Goal: Task Accomplishment & Management: Complete application form

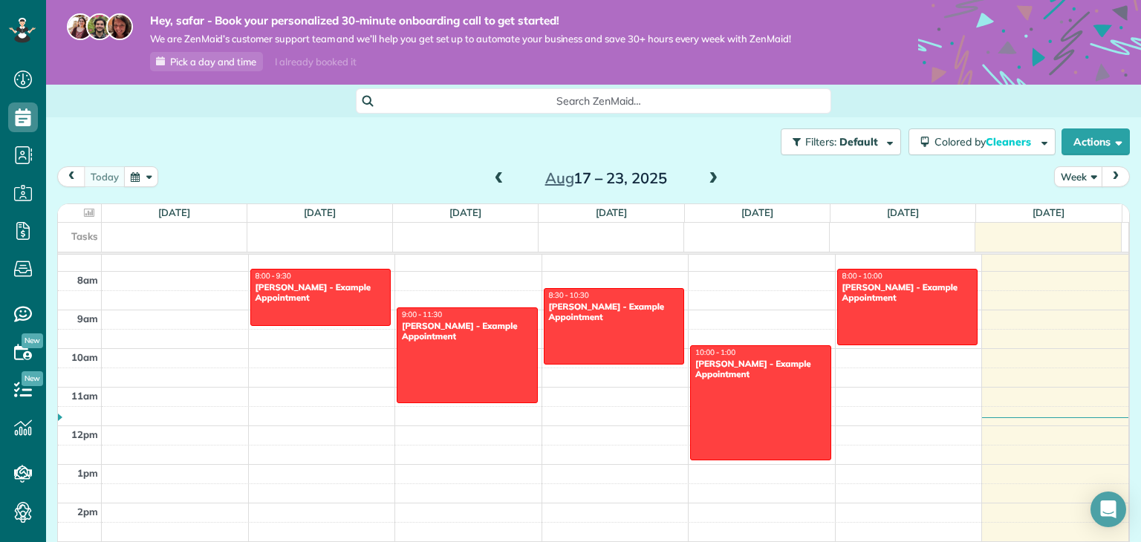
scroll to position [294, 0]
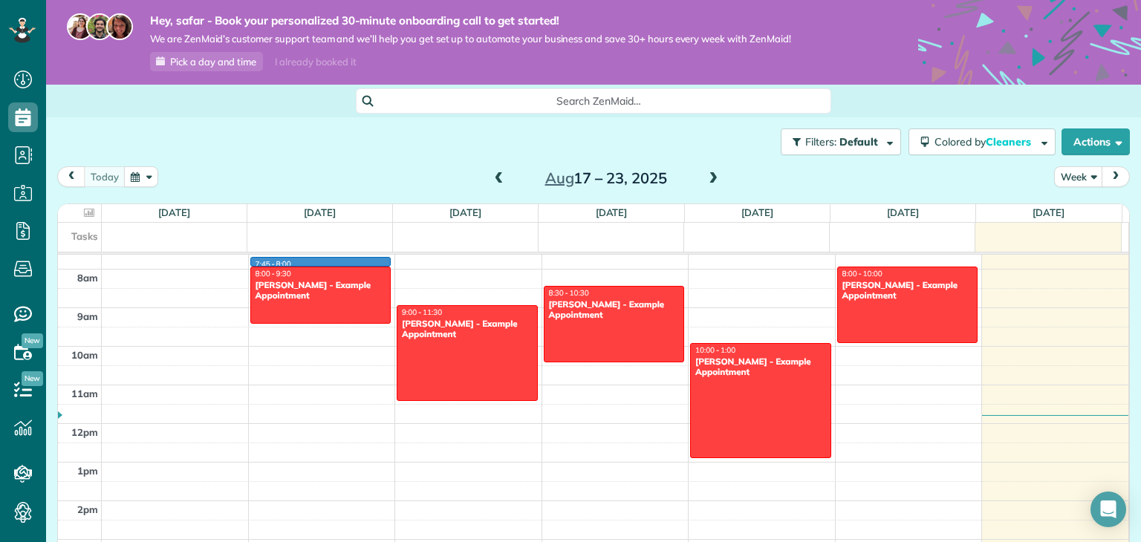
click at [362, 263] on div "12am 1am 2am 3am 4am 5am 6am 7am 8am 9am 10am 11am 12pm 1pm 2pm 3pm 4pm 5pm 6pm…" at bounding box center [593, 424] width 1070 height 926
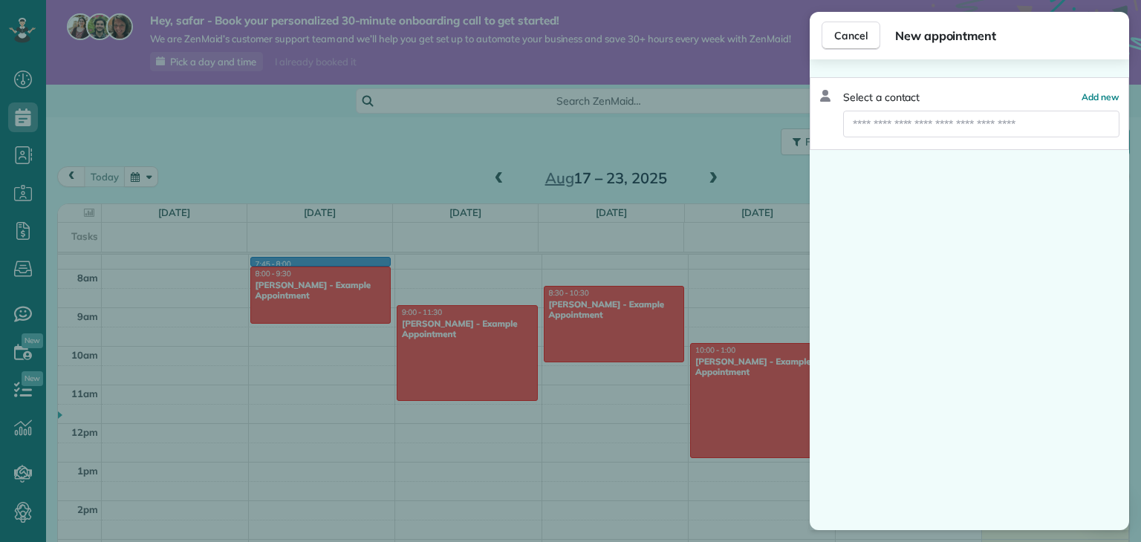
click at [296, 128] on div "Cancel New appointment Select a contact Add new" at bounding box center [570, 271] width 1141 height 542
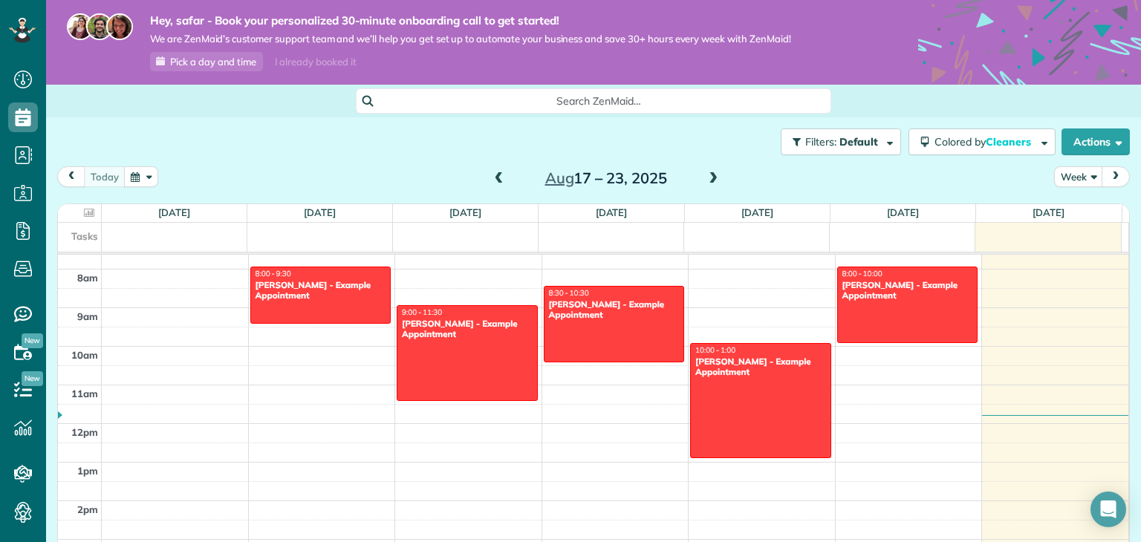
click at [296, 126] on div "Filters: Default Colored by Cleaners Color by Cleaner Color by Team Color by St…" at bounding box center [593, 141] width 1095 height 49
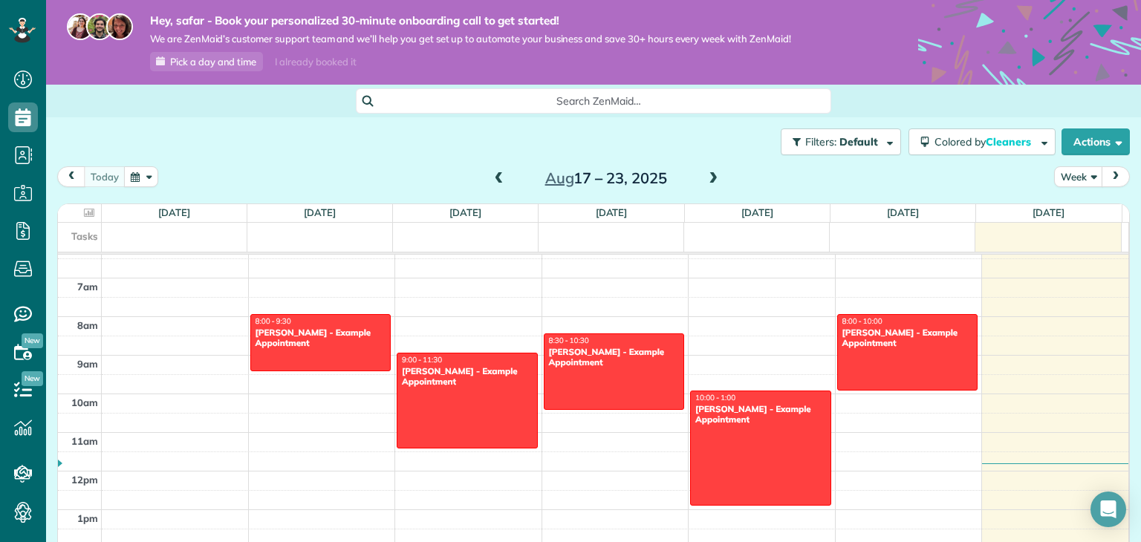
scroll to position [247, 0]
click at [365, 137] on div "Filters: Default Colored by Cleaners Color by Cleaner Color by Team Color by St…" at bounding box center [593, 141] width 1095 height 49
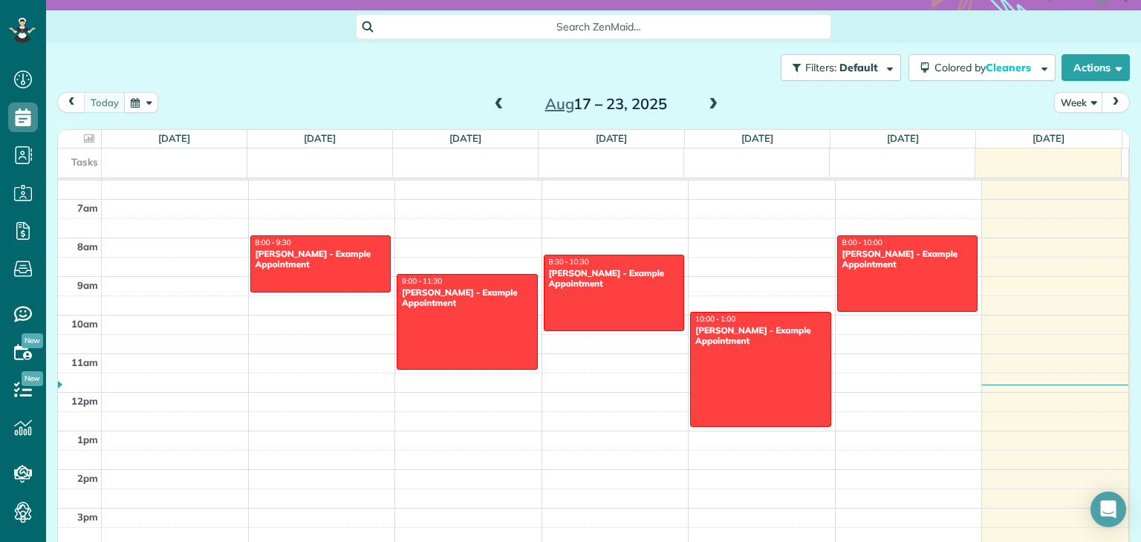
scroll to position [250, 0]
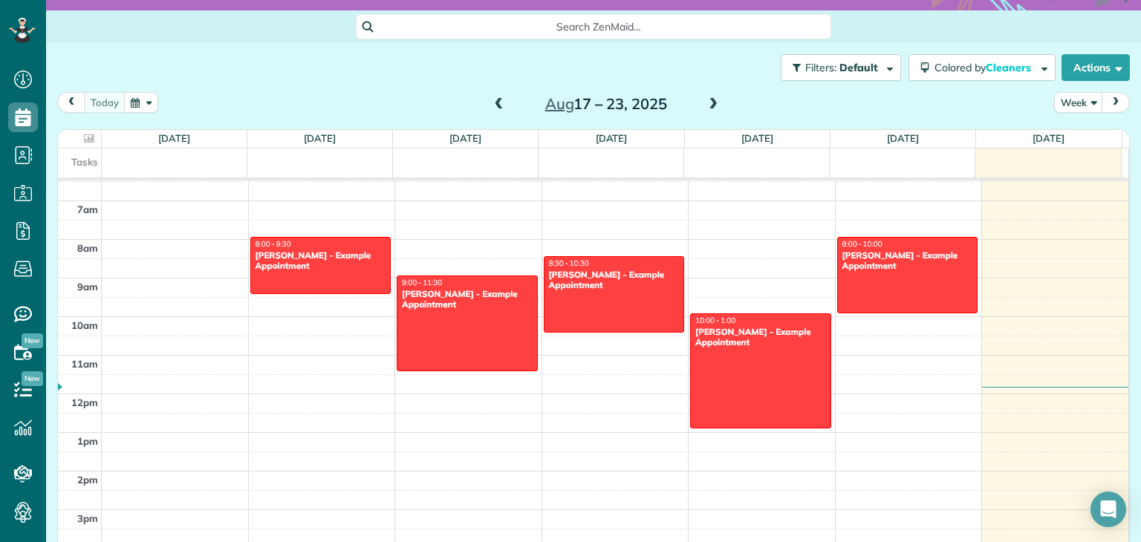
click at [888, 102] on div "today Week Aug 17 – 23, 2025" at bounding box center [593, 105] width 1072 height 27
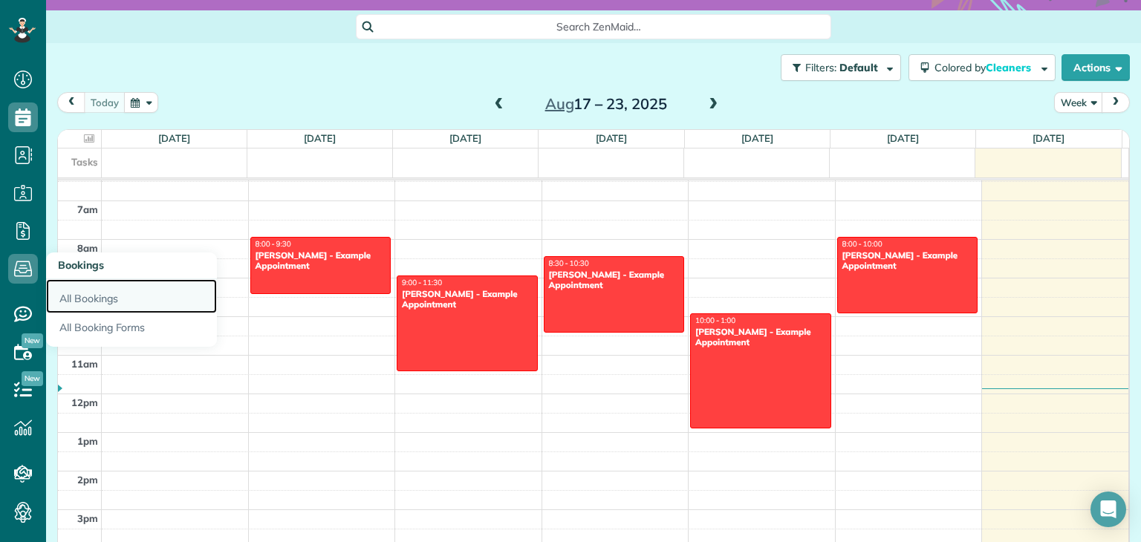
click at [84, 293] on link "All Bookings" at bounding box center [131, 296] width 171 height 34
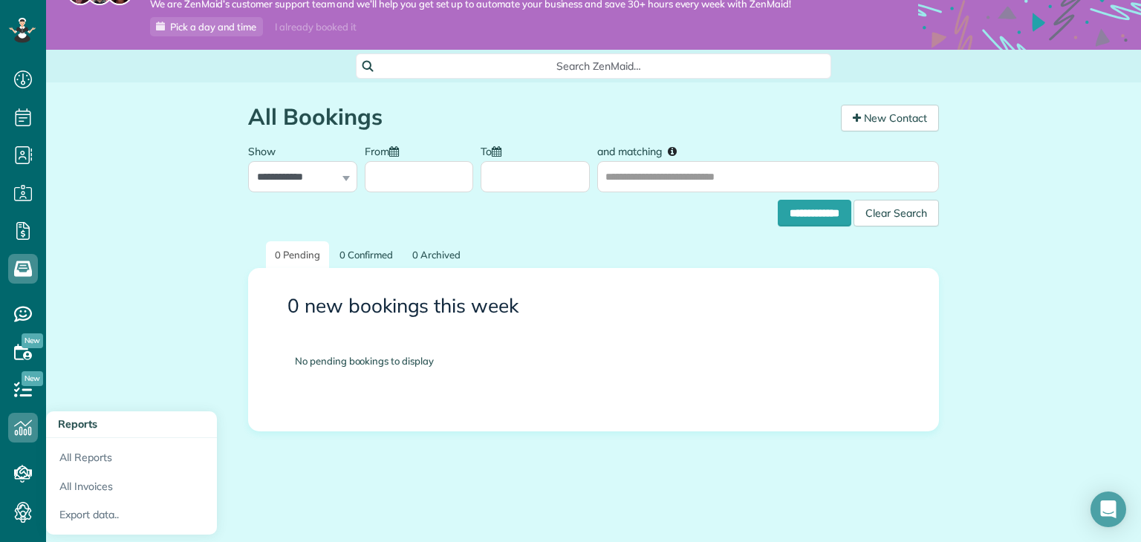
scroll to position [33, 0]
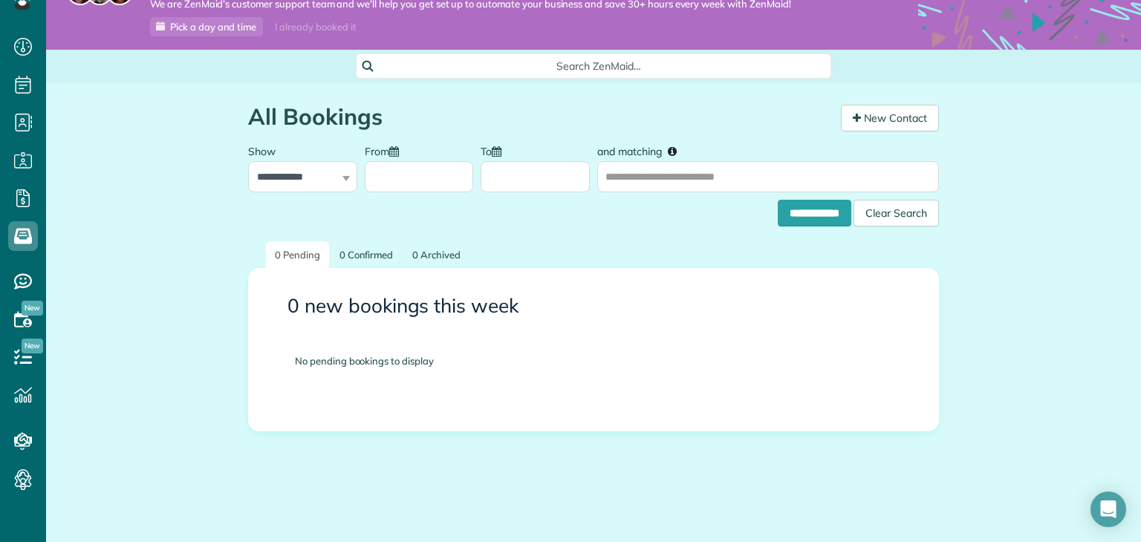
click at [983, 235] on div "**********" at bounding box center [593, 312] width 1095 height 460
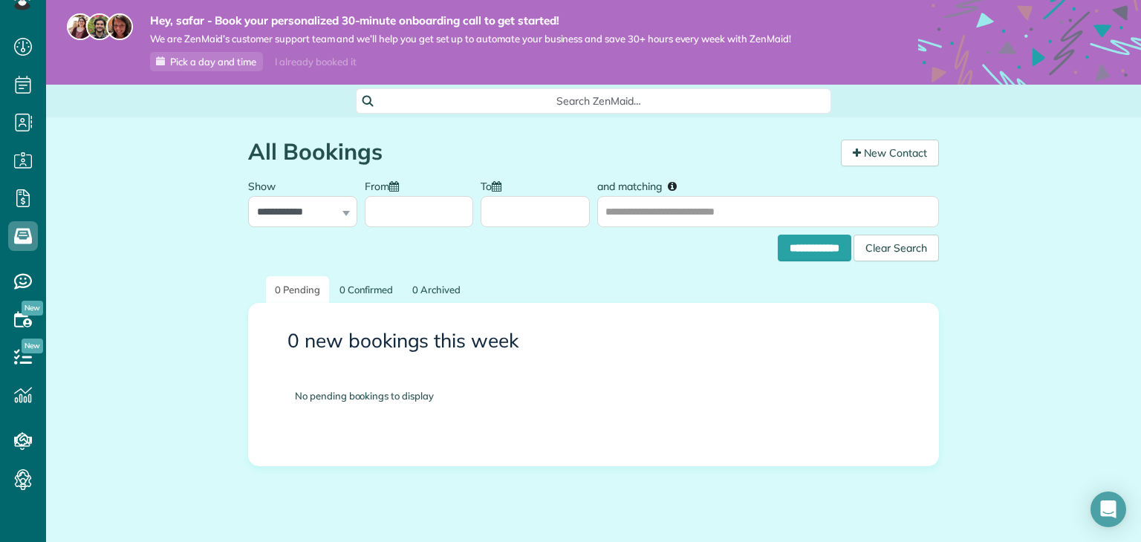
scroll to position [2, 0]
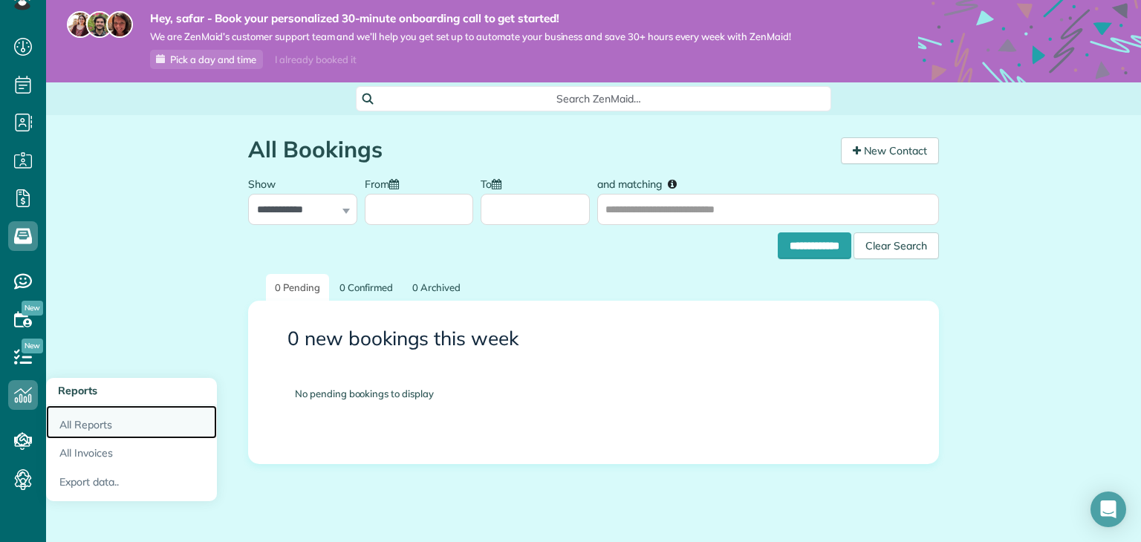
click at [77, 420] on link "All Reports" at bounding box center [131, 423] width 171 height 34
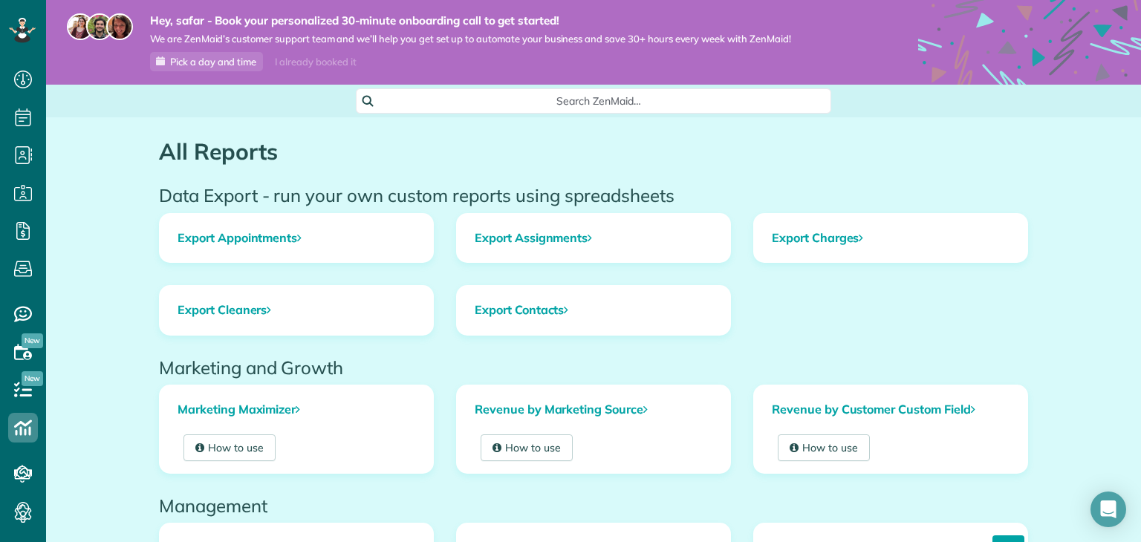
click at [32, 76] on icon at bounding box center [23, 80] width 30 height 30
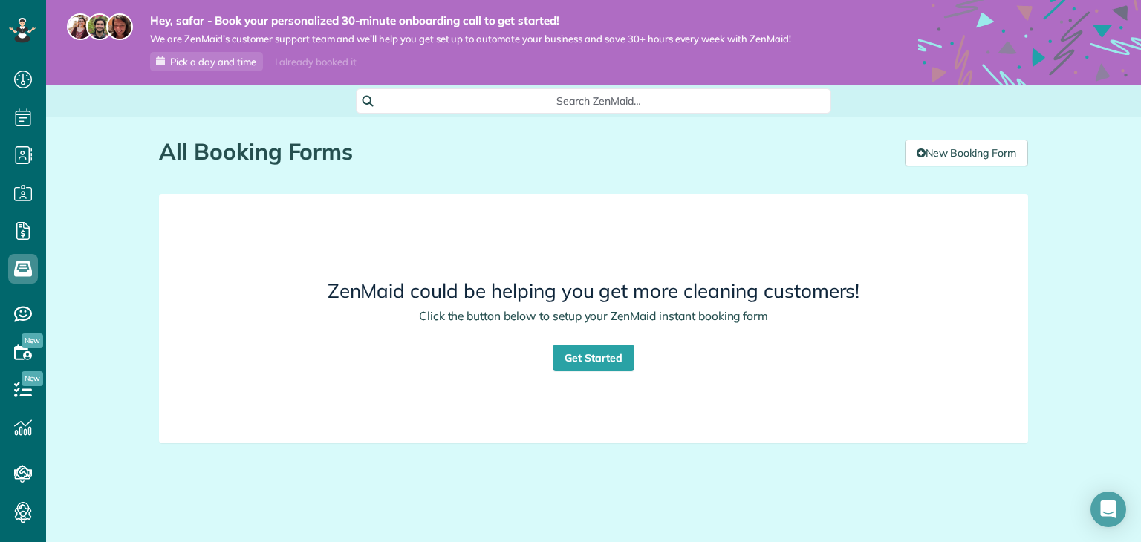
scroll to position [7, 7]
click at [480, 137] on div "All Booking Forms the ZenMaid Instant Booking Form [9 min] New Booking Form" at bounding box center [593, 144] width 891 height 54
click at [622, 131] on div "All Booking Forms the ZenMaid Instant Booking Form [9 min] New Booking Form" at bounding box center [593, 144] width 891 height 54
click at [622, 133] on div "All Booking Forms the ZenMaid Instant Booking Form [9 min] New Booking Form" at bounding box center [593, 144] width 891 height 54
click at [663, 154] on h1 "All Booking Forms" at bounding box center [526, 152] width 735 height 25
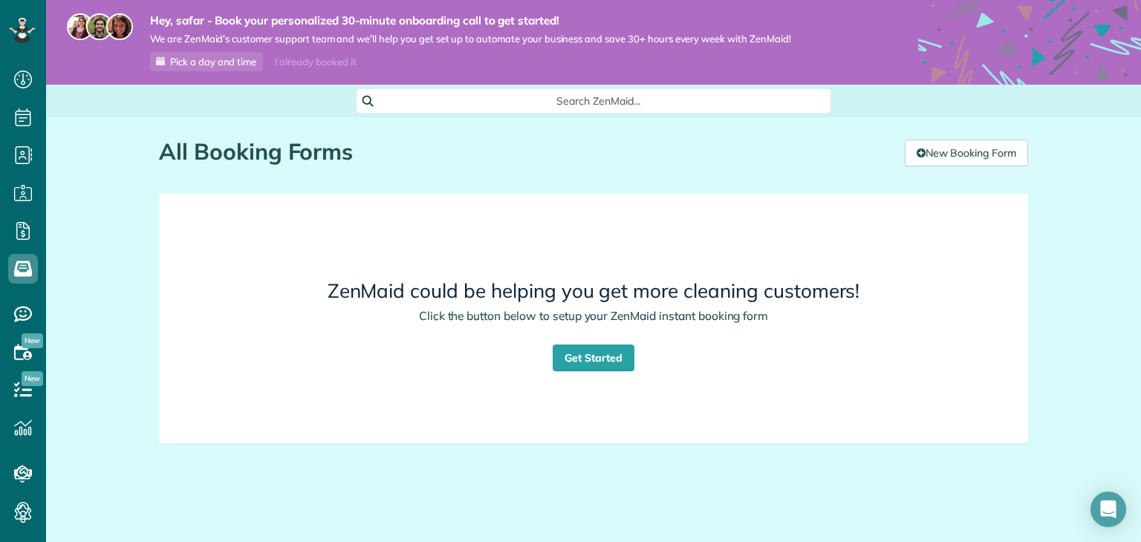
drag, startPoint x: 663, startPoint y: 154, endPoint x: 657, endPoint y: 151, distance: 7.6
click at [657, 151] on h1 "All Booking Forms" at bounding box center [526, 152] width 735 height 25
click at [680, 153] on h1 "All Booking Forms" at bounding box center [526, 152] width 735 height 25
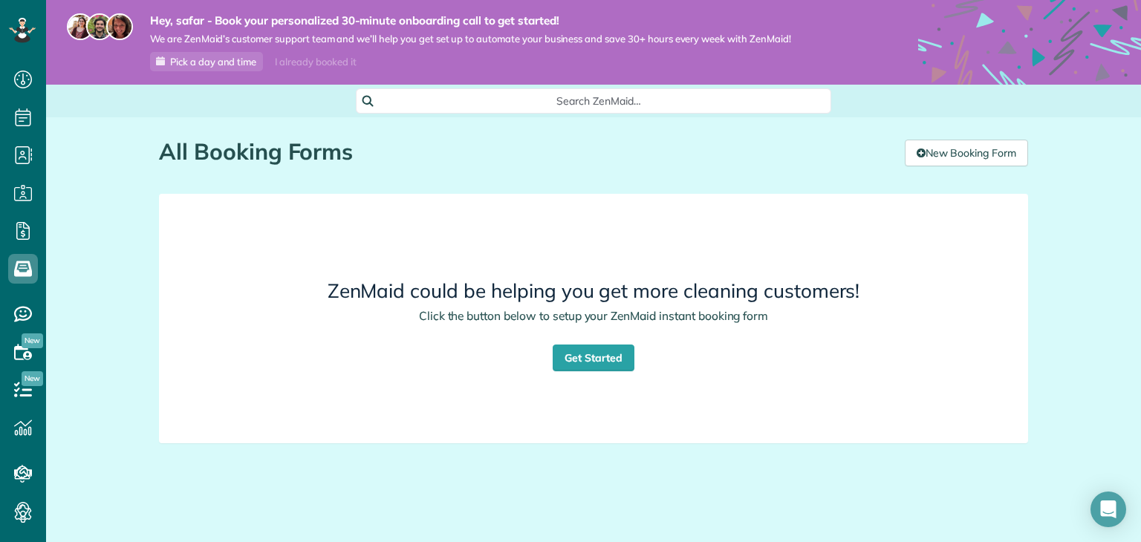
click at [680, 153] on h1 "All Booking Forms" at bounding box center [526, 152] width 735 height 25
click at [677, 151] on h1 "All Booking Forms" at bounding box center [526, 152] width 735 height 25
click at [694, 144] on h1 "All Booking Forms" at bounding box center [526, 152] width 735 height 25
click at [942, 137] on div "All Booking Forms the ZenMaid Instant Booking Form [9 min] New Booking Form" at bounding box center [593, 144] width 891 height 54
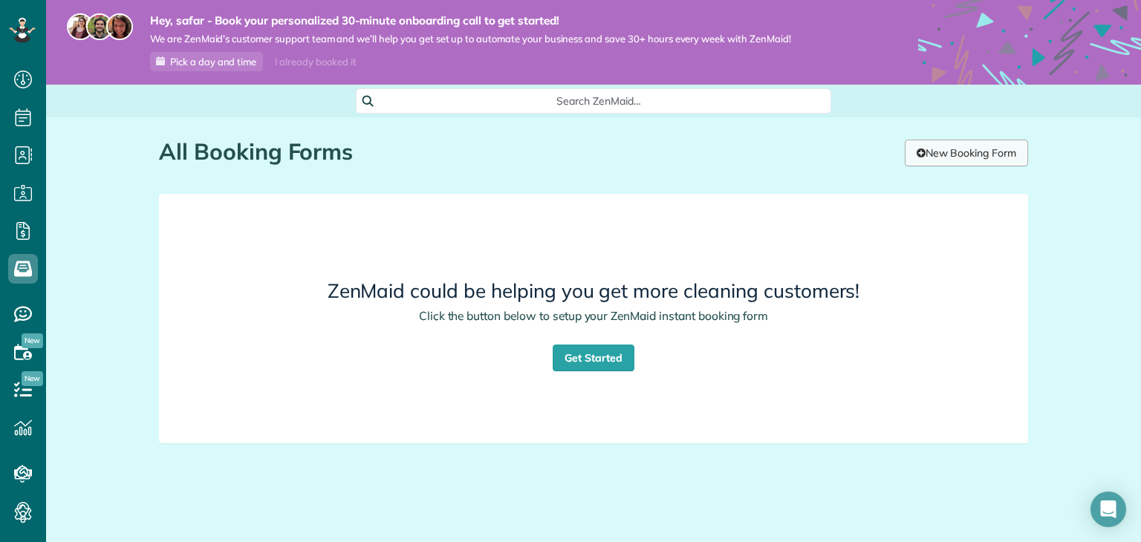
click at [933, 157] on link "New Booking Form" at bounding box center [966, 153] width 123 height 27
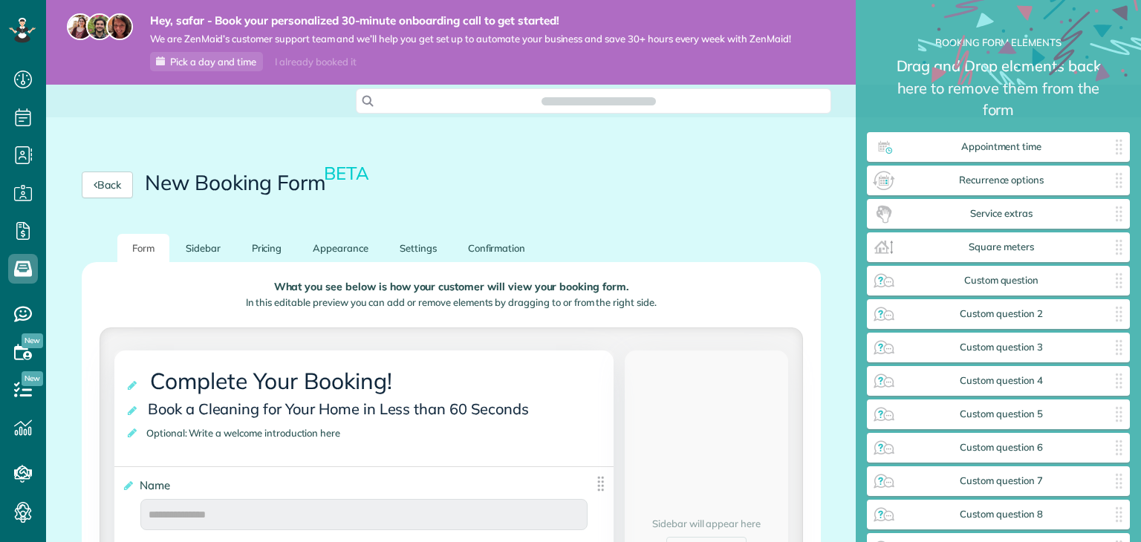
scroll to position [579, 262]
click at [701, 166] on div "Back New Booking Form BETA" at bounding box center [451, 185] width 810 height 98
click at [702, 152] on div "Back New Booking Form BETA" at bounding box center [451, 185] width 810 height 98
click at [114, 159] on div "Back New Booking Form BETA" at bounding box center [451, 185] width 810 height 98
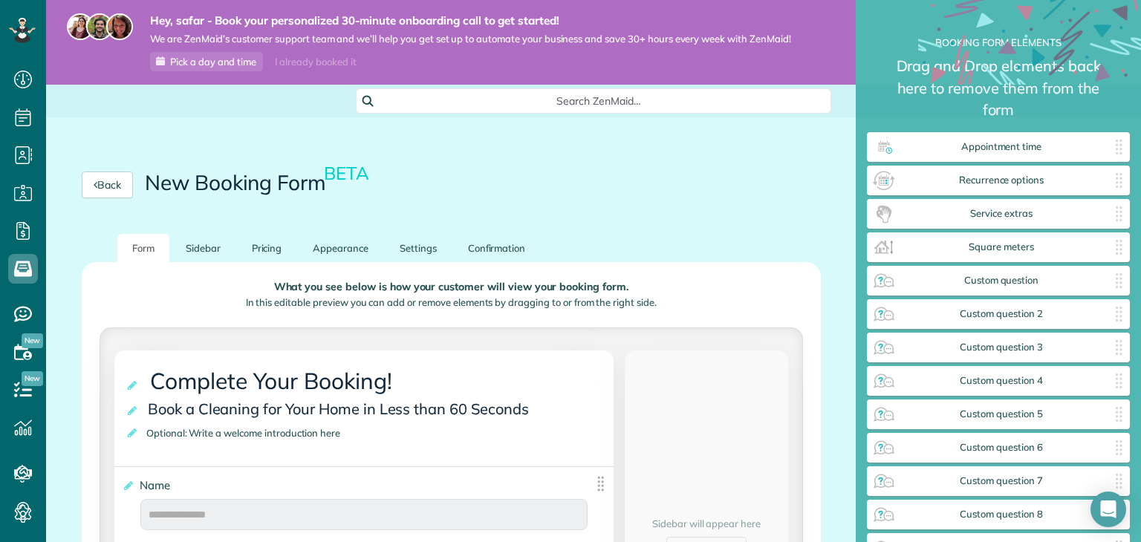
click at [432, 143] on div "Back New Booking Form BETA" at bounding box center [451, 185] width 810 height 98
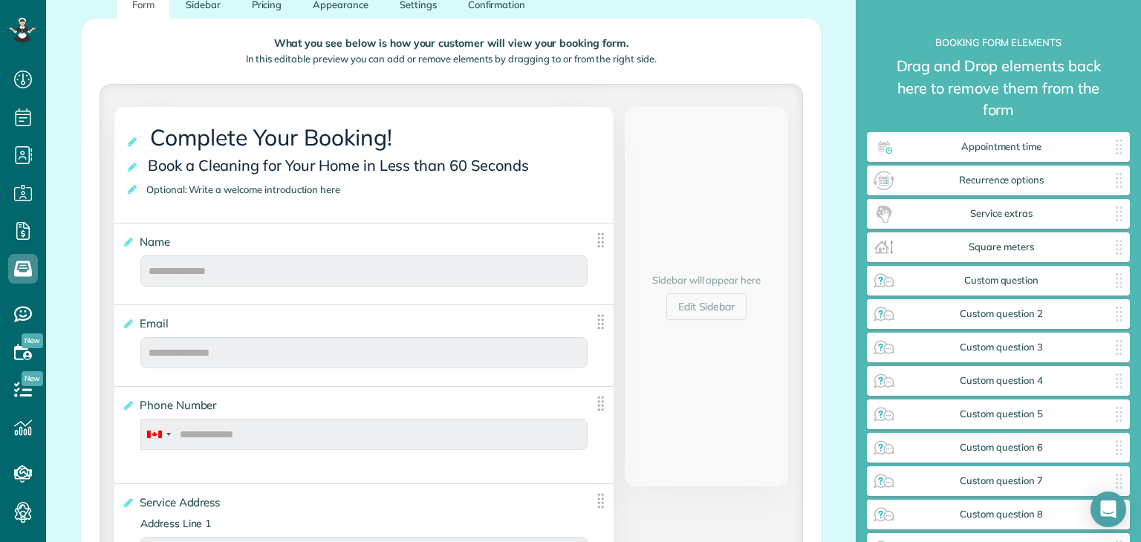
scroll to position [0, 0]
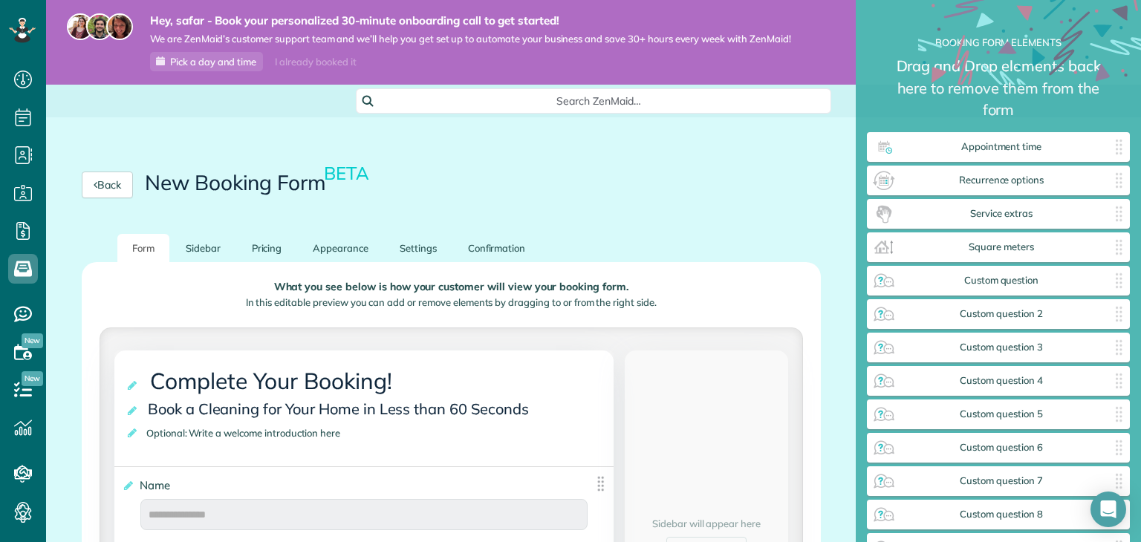
click at [632, 147] on div "Back New Booking Form BETA" at bounding box center [451, 185] width 810 height 98
click at [169, 102] on div "Search ZenMaid…" at bounding box center [593, 100] width 1095 height 25
click at [599, 196] on div "Back New Booking Form BETA" at bounding box center [451, 185] width 739 height 27
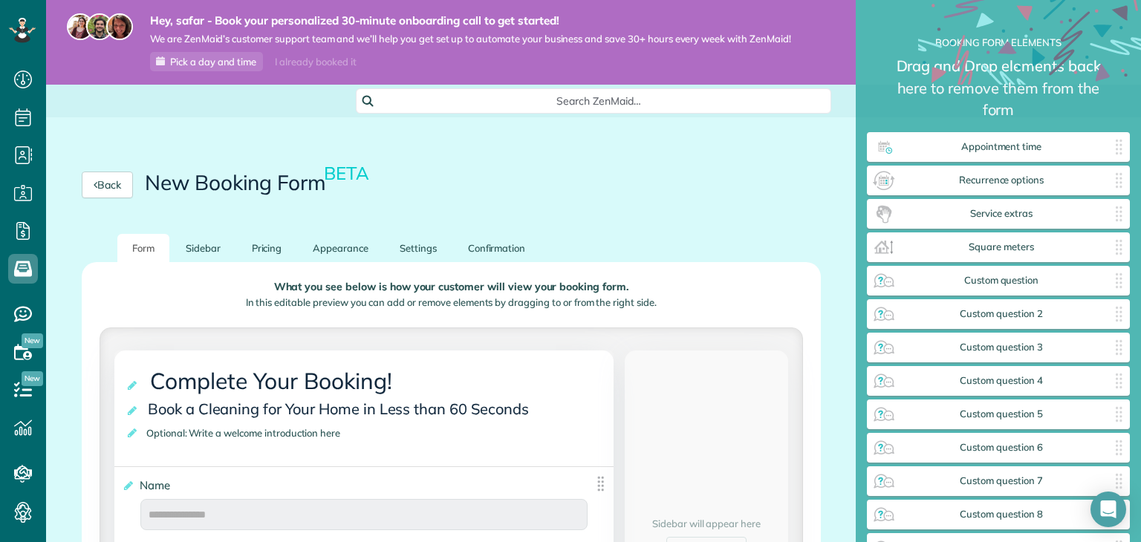
click at [201, 198] on div "Back New Booking Form BETA" at bounding box center [451, 185] width 739 height 27
click at [235, 188] on h2 "New Booking Form BETA" at bounding box center [258, 183] width 227 height 23
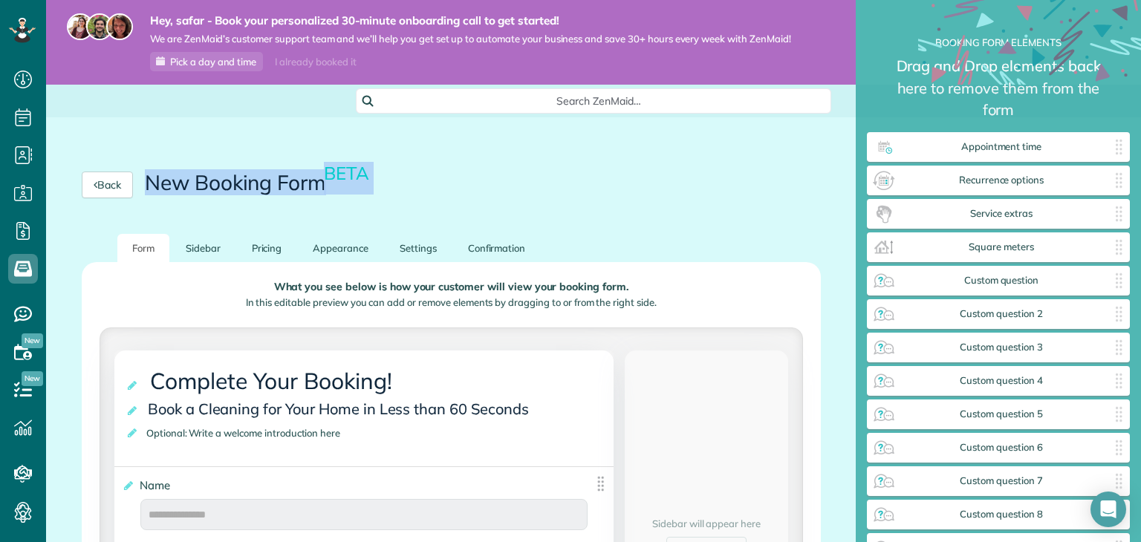
click at [530, 208] on div "Back New Booking Form BETA" at bounding box center [451, 185] width 810 height 98
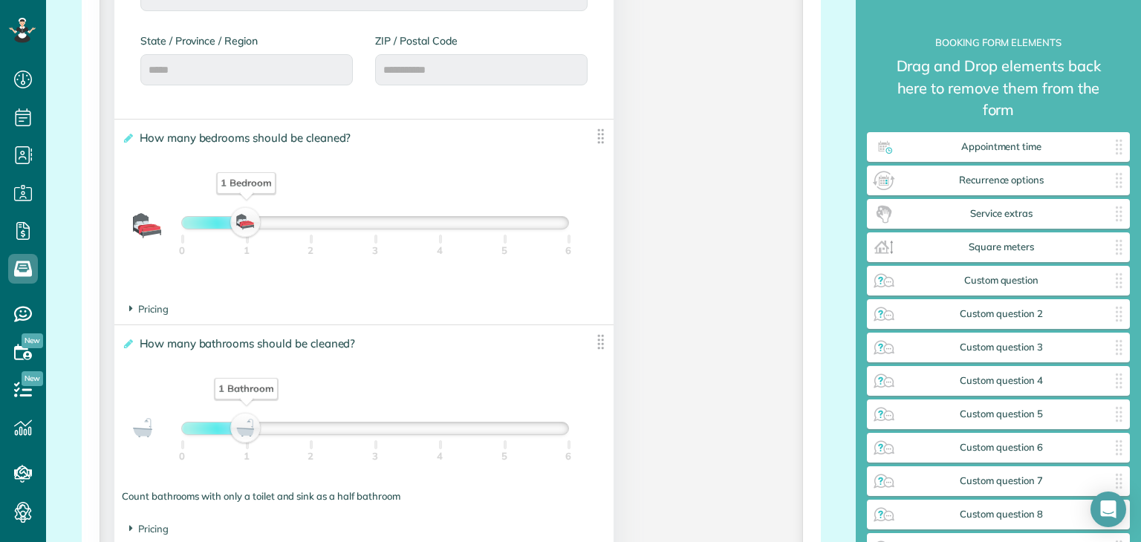
scroll to position [1016, 0]
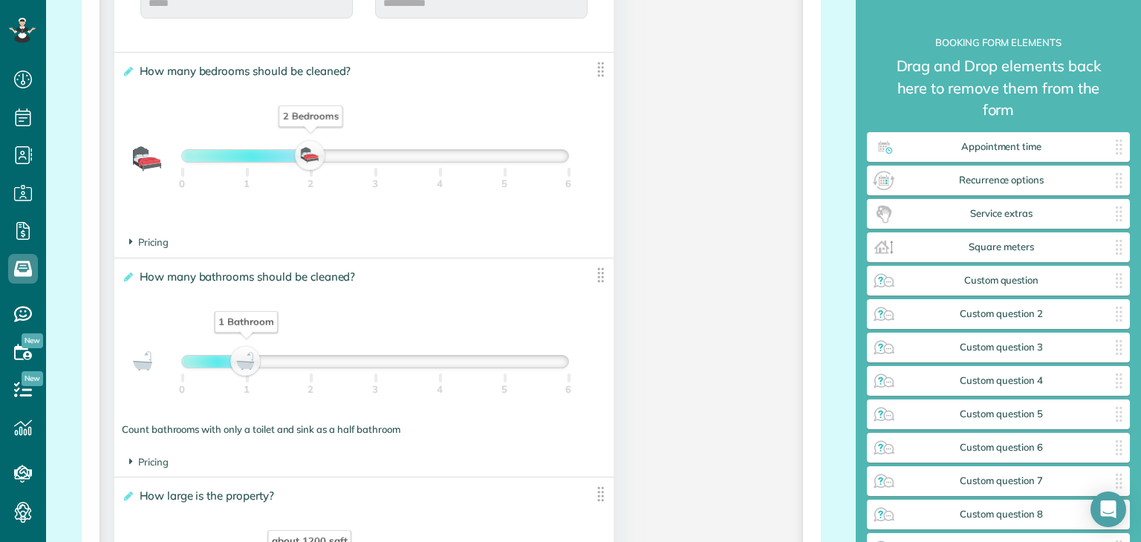
drag, startPoint x: 262, startPoint y: 167, endPoint x: 276, endPoint y: 179, distance: 18.4
click at [276, 163] on div "2 Bedrooms 0 1 2 3 4 5 6" at bounding box center [375, 155] width 388 height 13
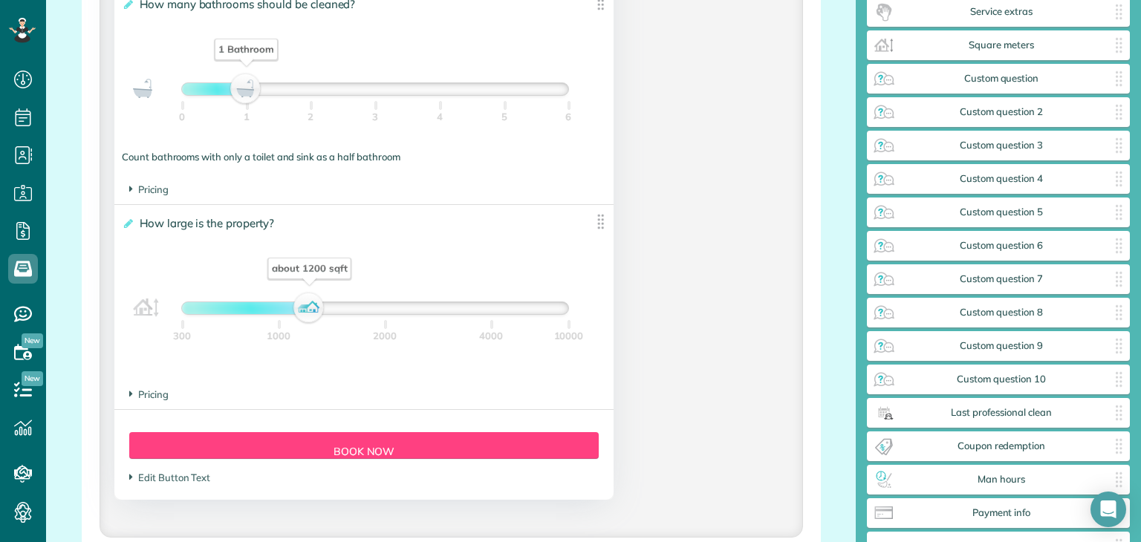
scroll to position [1288, 0]
click at [138, 396] on span "Pricing" at bounding box center [148, 395] width 39 height 12
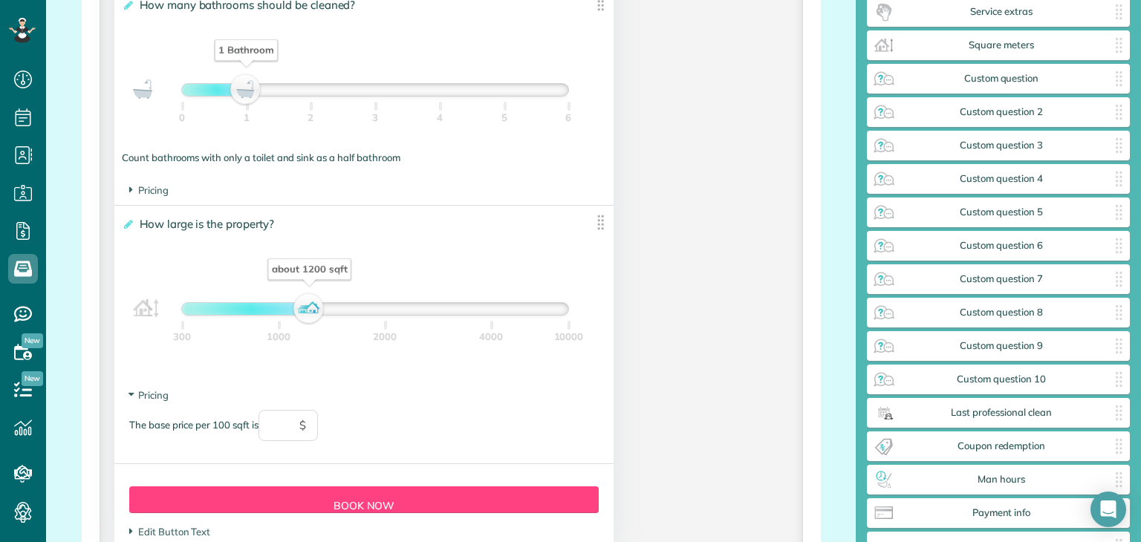
click at [212, 432] on div "The base price per 100 sqft is $" at bounding box center [363, 433] width 469 height 46
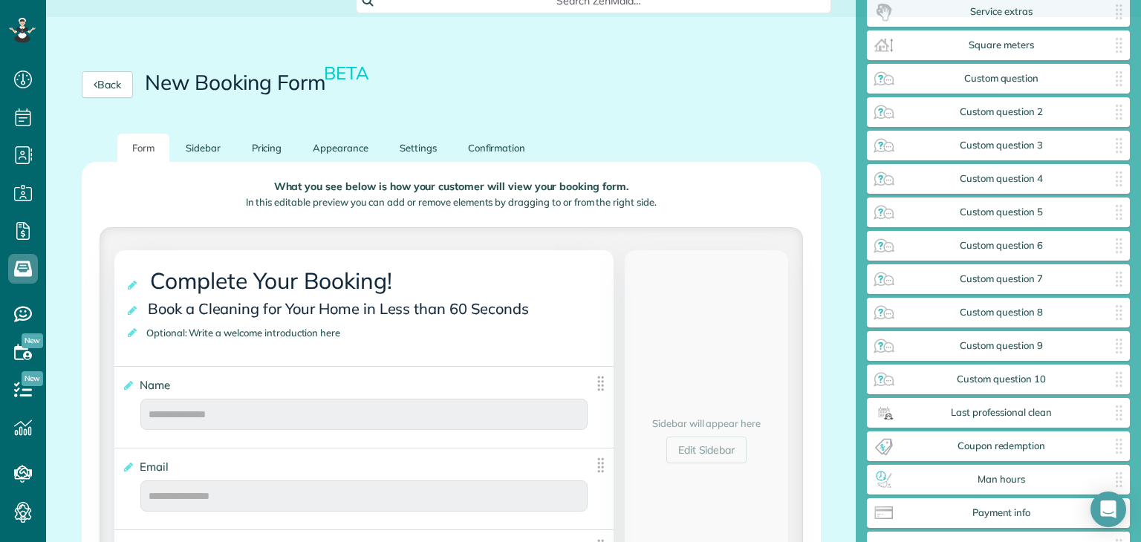
scroll to position [0, 0]
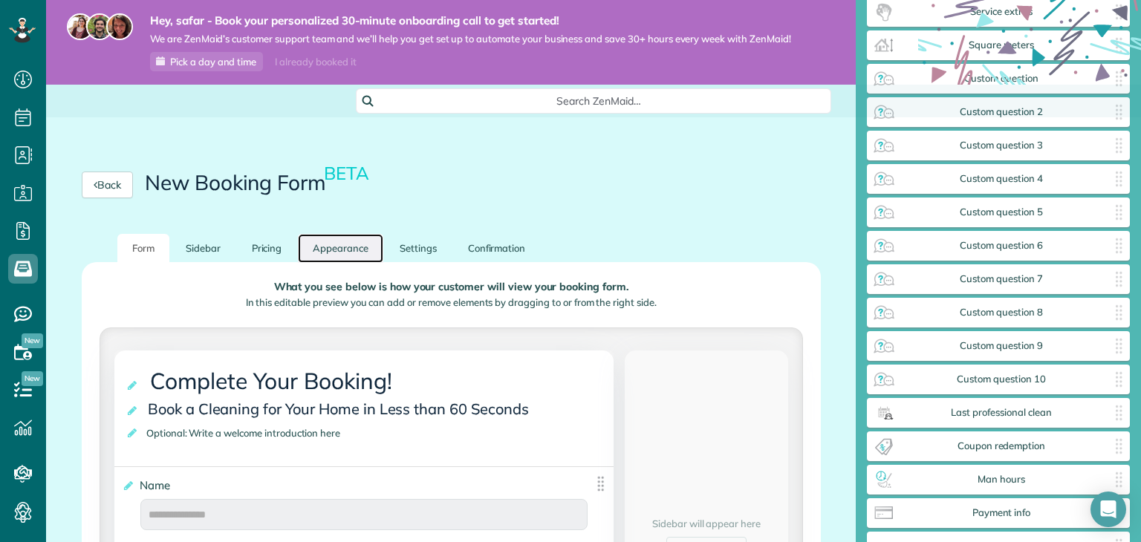
click at [365, 248] on link "Appearance" at bounding box center [340, 248] width 85 height 29
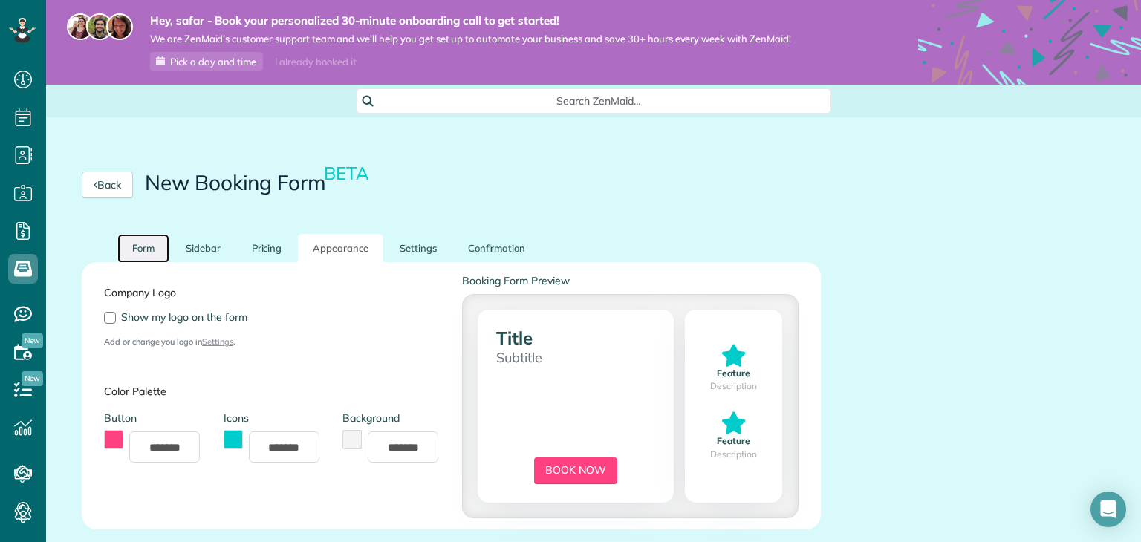
click at [159, 247] on link "Form" at bounding box center [143, 248] width 52 height 29
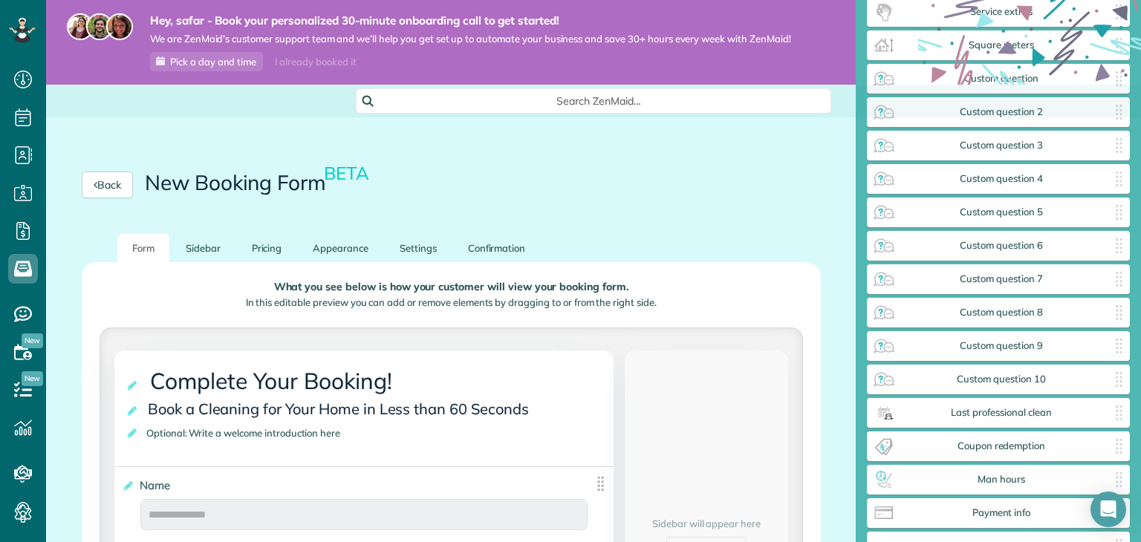
click at [609, 163] on div "Back New Booking Form BETA" at bounding box center [451, 185] width 810 height 98
click at [560, 186] on div "Back New Booking Form BETA" at bounding box center [451, 185] width 739 height 27
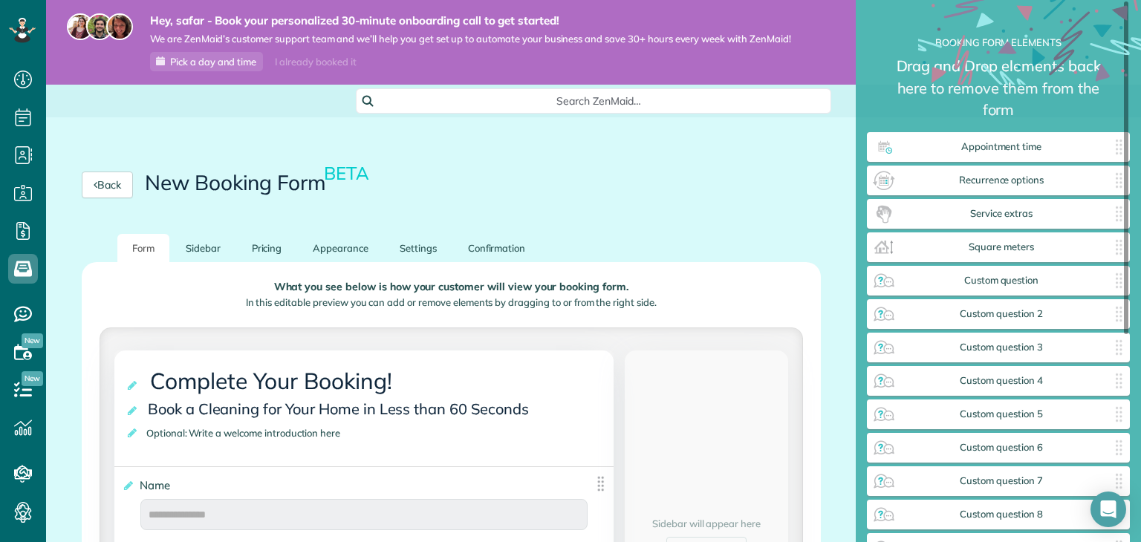
click at [810, 161] on div "Back New Booking Form BETA" at bounding box center [451, 185] width 810 height 98
click at [819, 206] on div "Back New Booking Form BETA" at bounding box center [451, 185] width 810 height 98
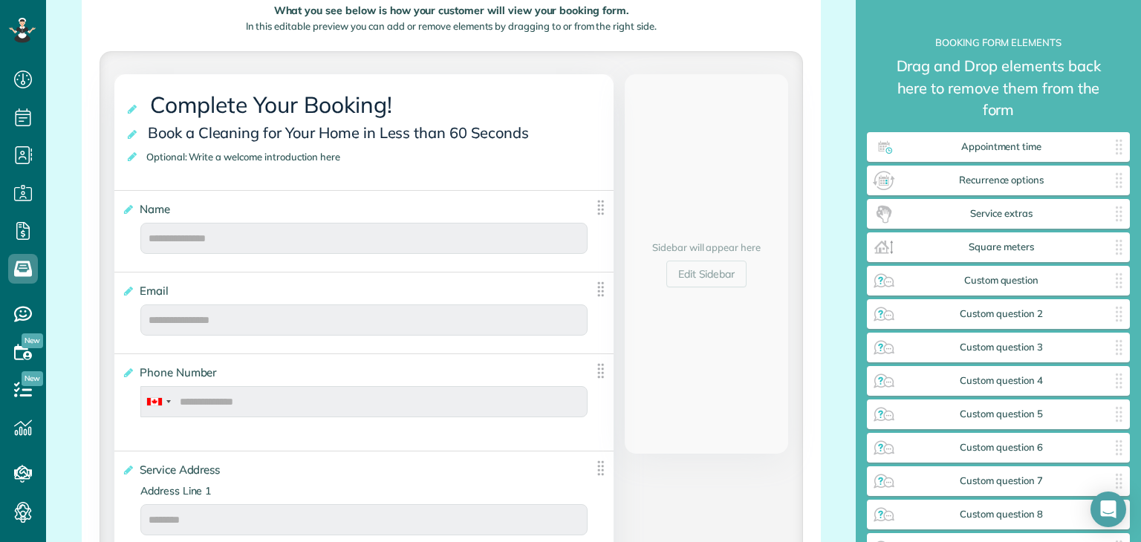
scroll to position [276, 0]
click at [657, 104] on div "Sidebar will appear here Edit Sidebar" at bounding box center [706, 264] width 163 height 380
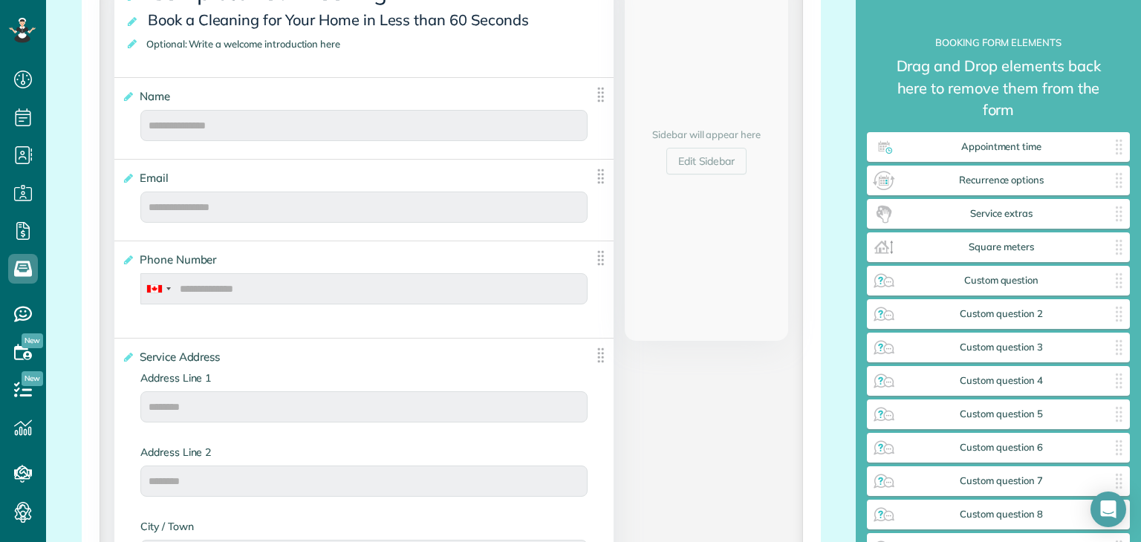
scroll to position [498, 0]
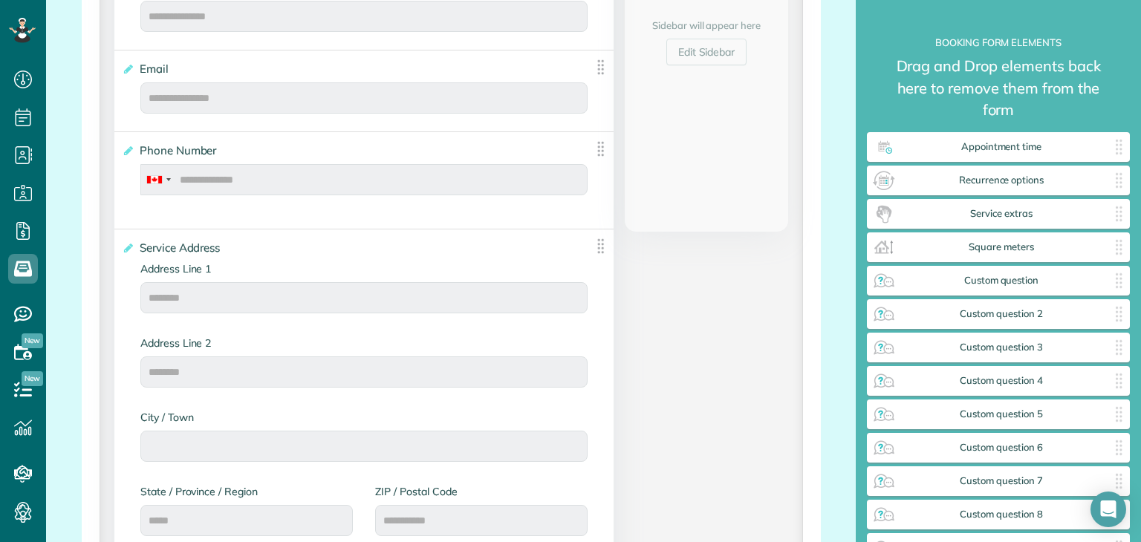
click at [486, 244] on label "**********" at bounding box center [353, 248] width 462 height 15
click at [0, 0] on input "**********" at bounding box center [0, 0] width 0 height 0
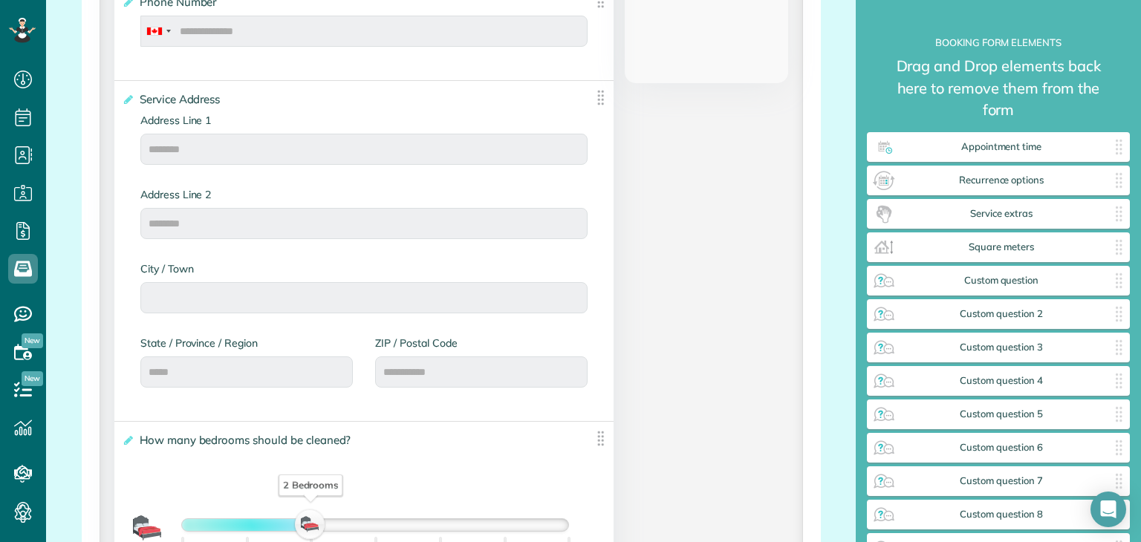
scroll to position [0, 0]
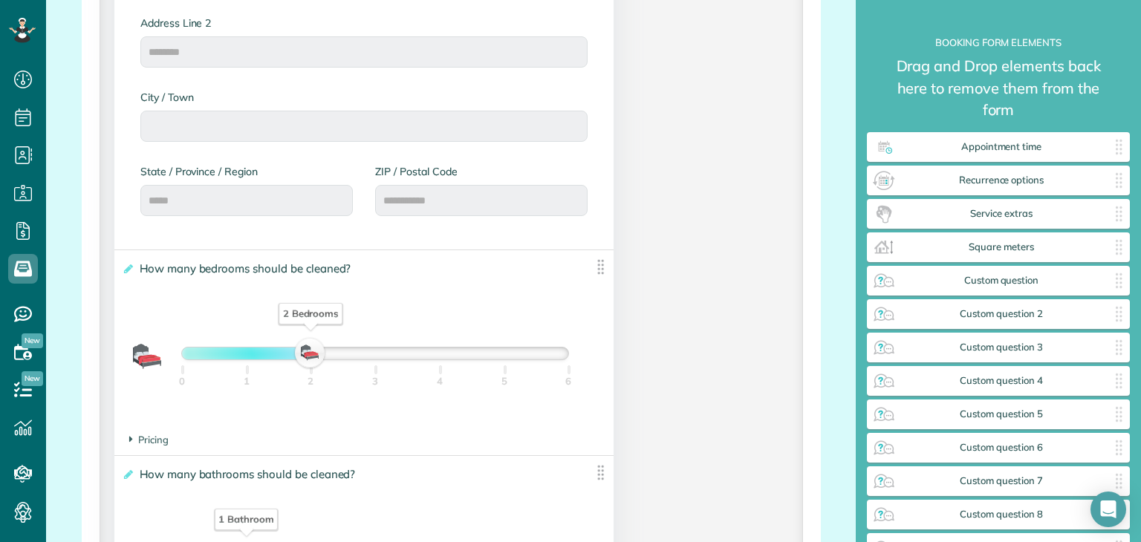
scroll to position [819, 0]
click at [667, 301] on div "**********" at bounding box center [451, 276] width 696 height 1491
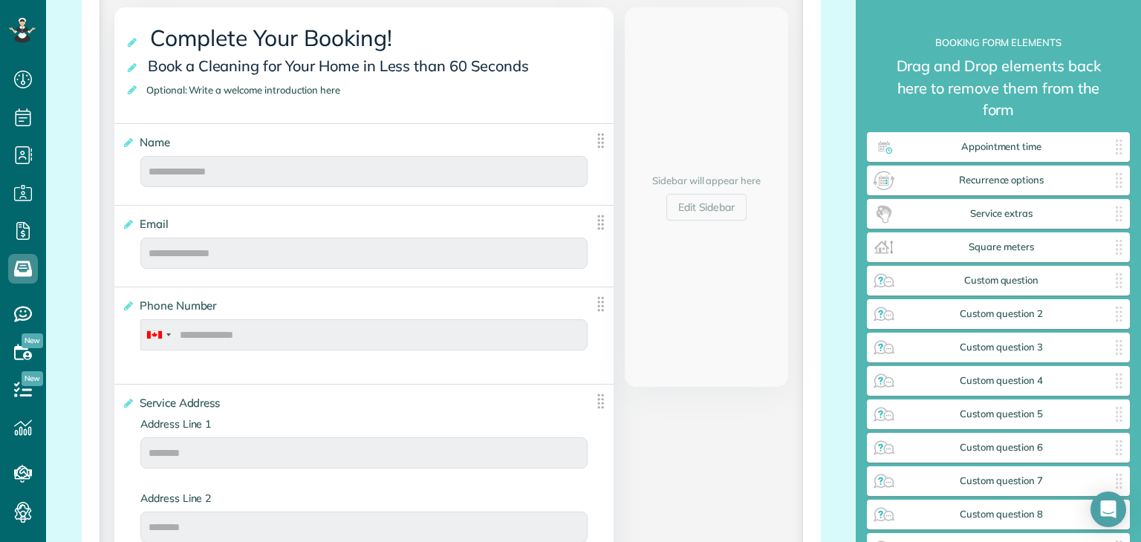
scroll to position [344, 0]
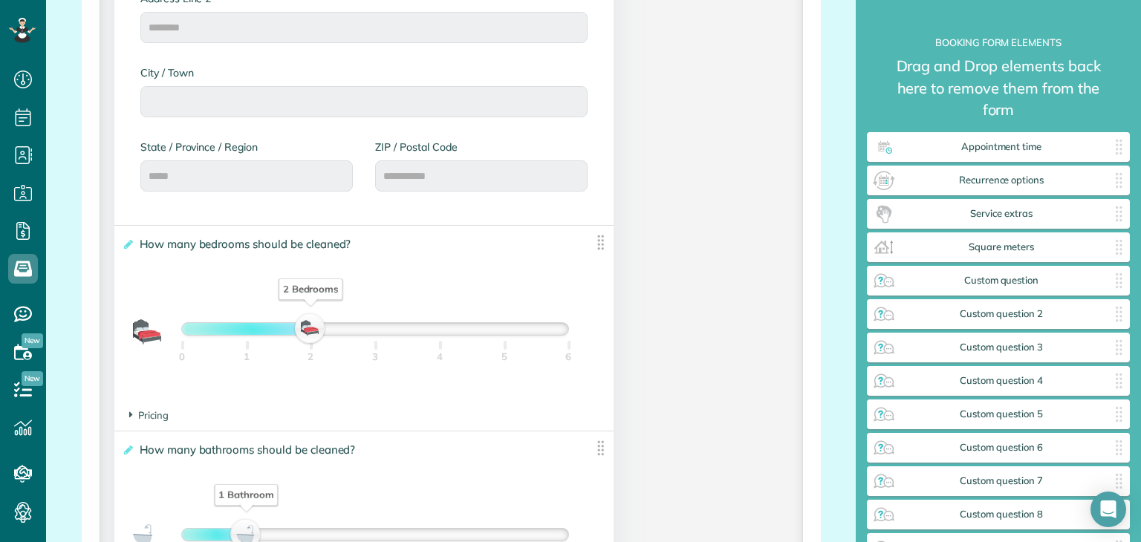
scroll to position [859, 0]
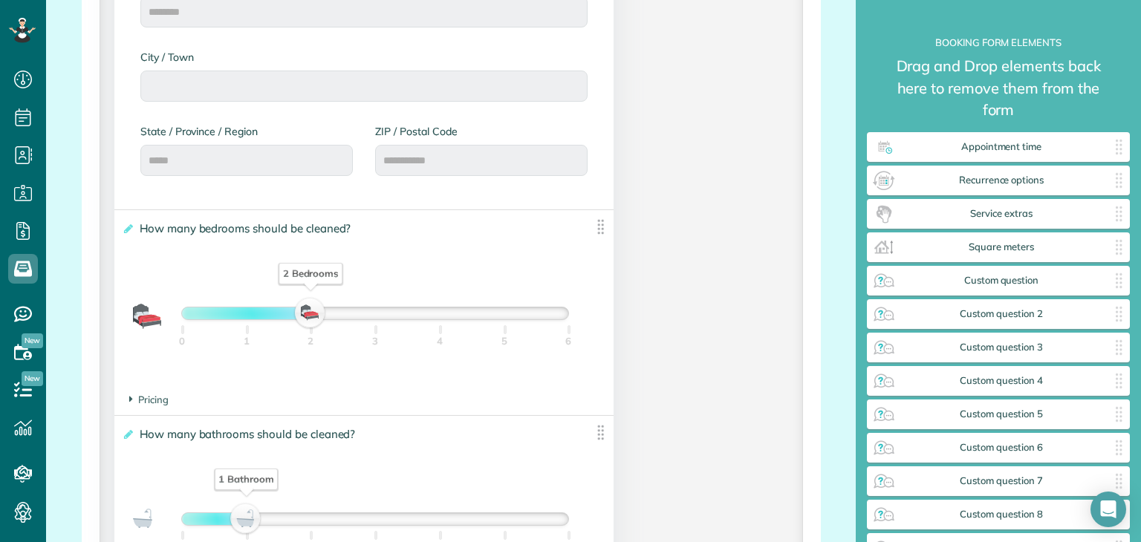
click at [720, 227] on div "**********" at bounding box center [451, 237] width 696 height 1491
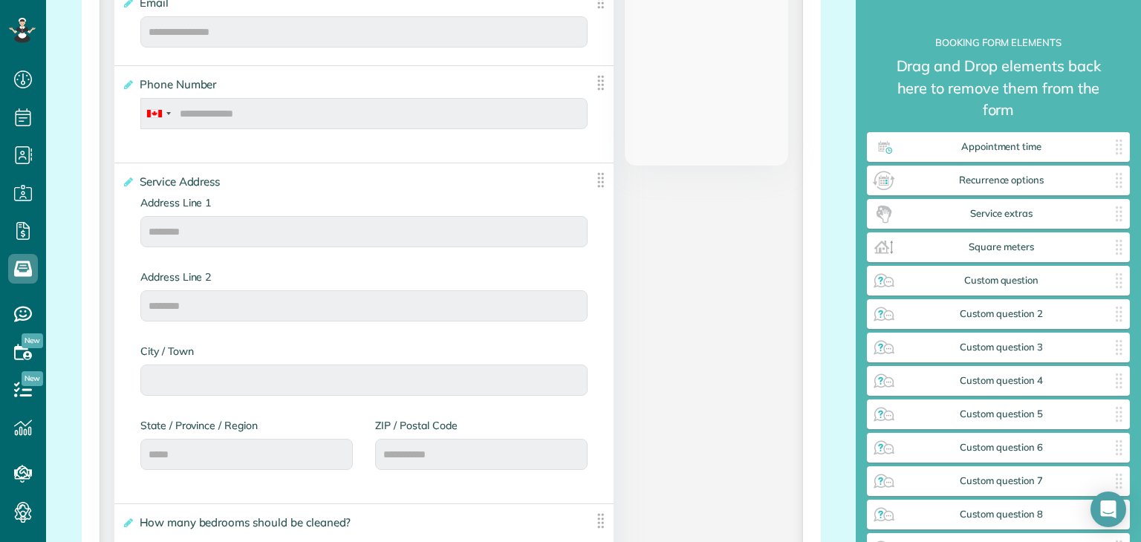
scroll to position [0, 0]
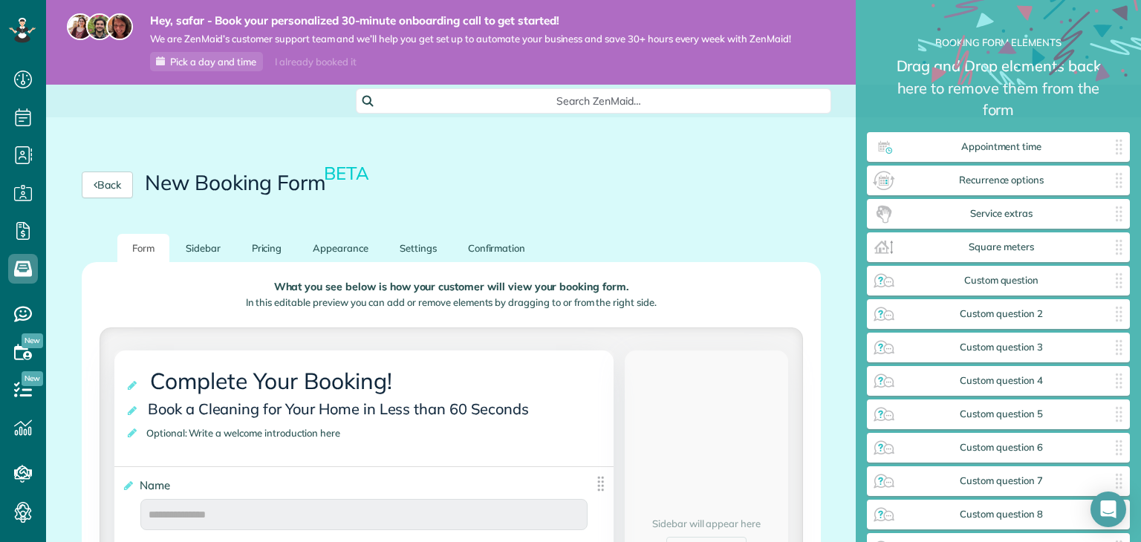
click at [720, 227] on div "Back New Booking Form BETA" at bounding box center [451, 185] width 810 height 98
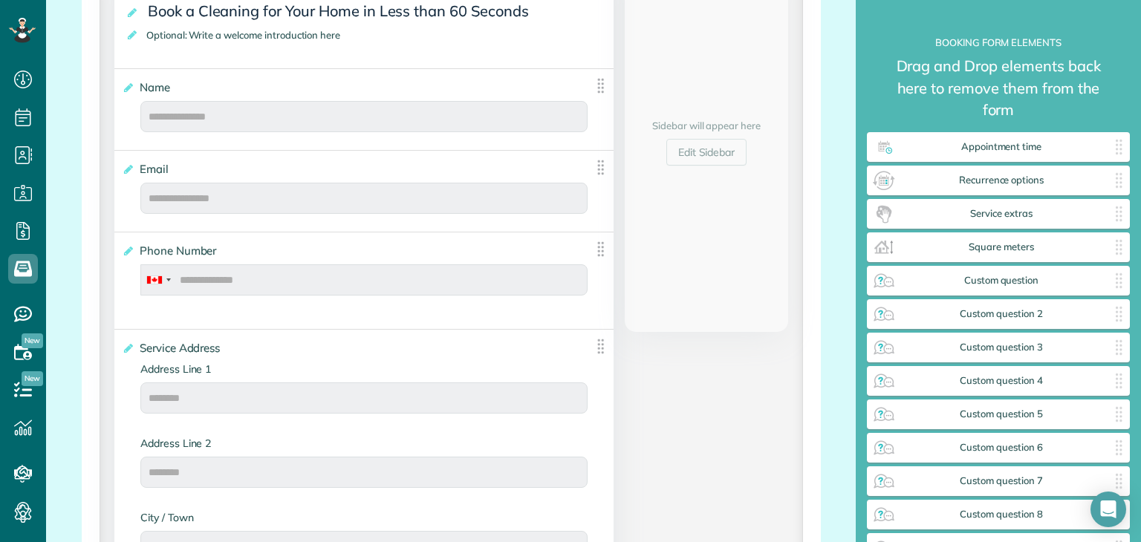
scroll to position [561, 0]
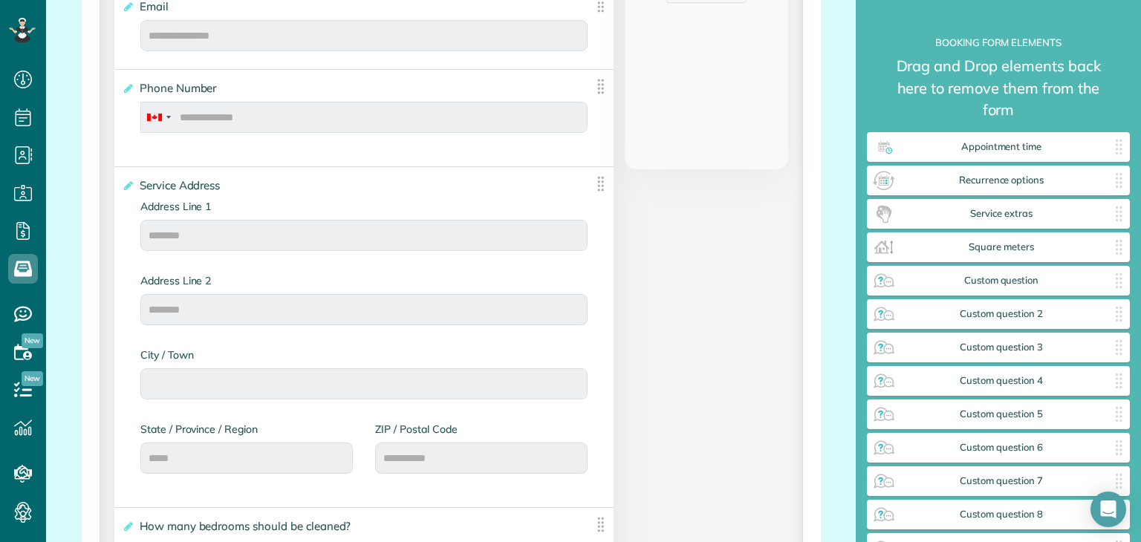
click at [720, 227] on div "**********" at bounding box center [451, 535] width 696 height 1491
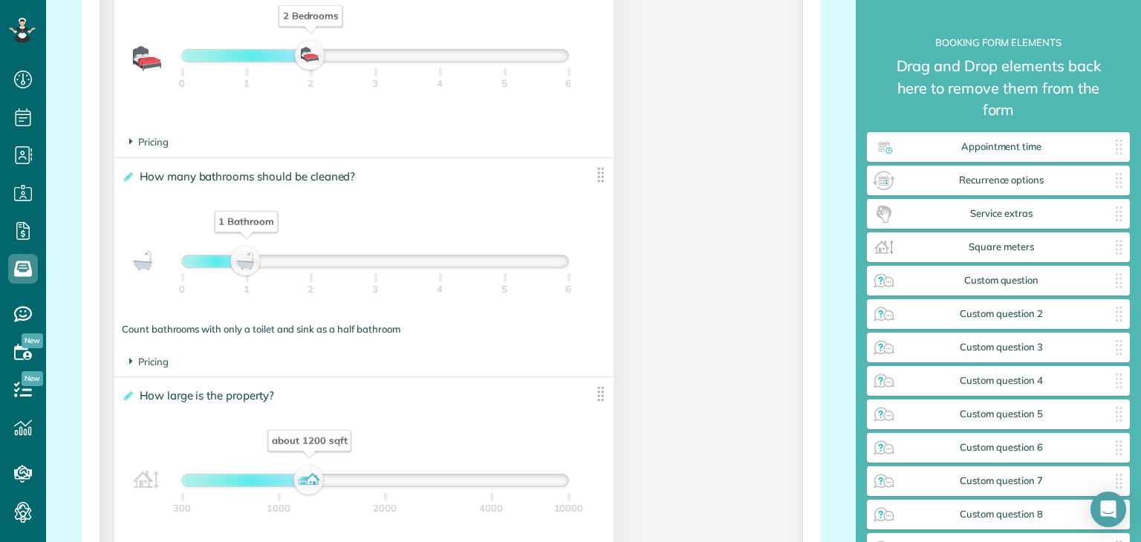
scroll to position [1117, 0]
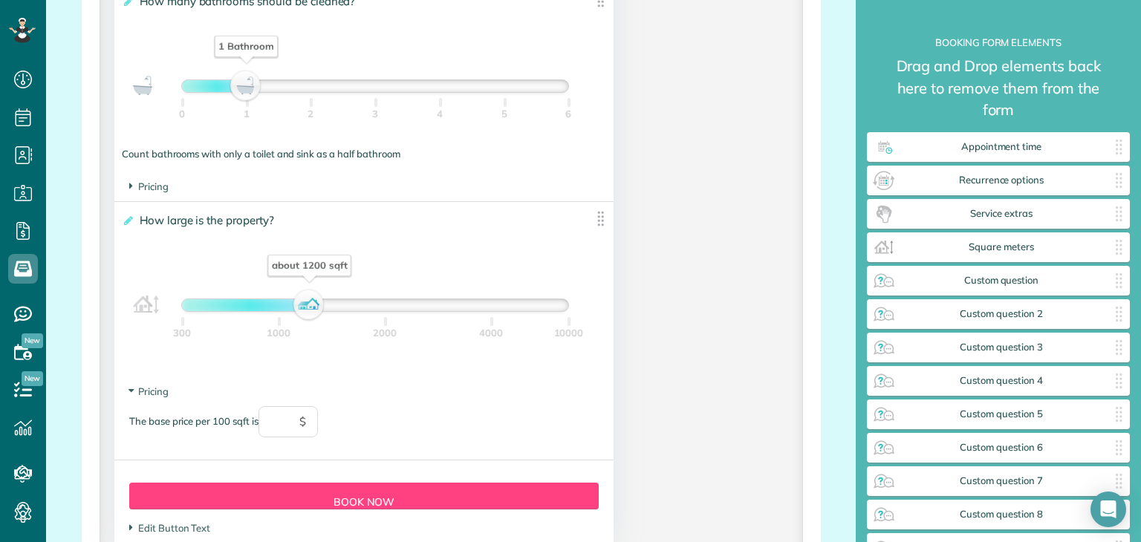
scroll to position [1291, 0]
